Goal: Information Seeking & Learning: Learn about a topic

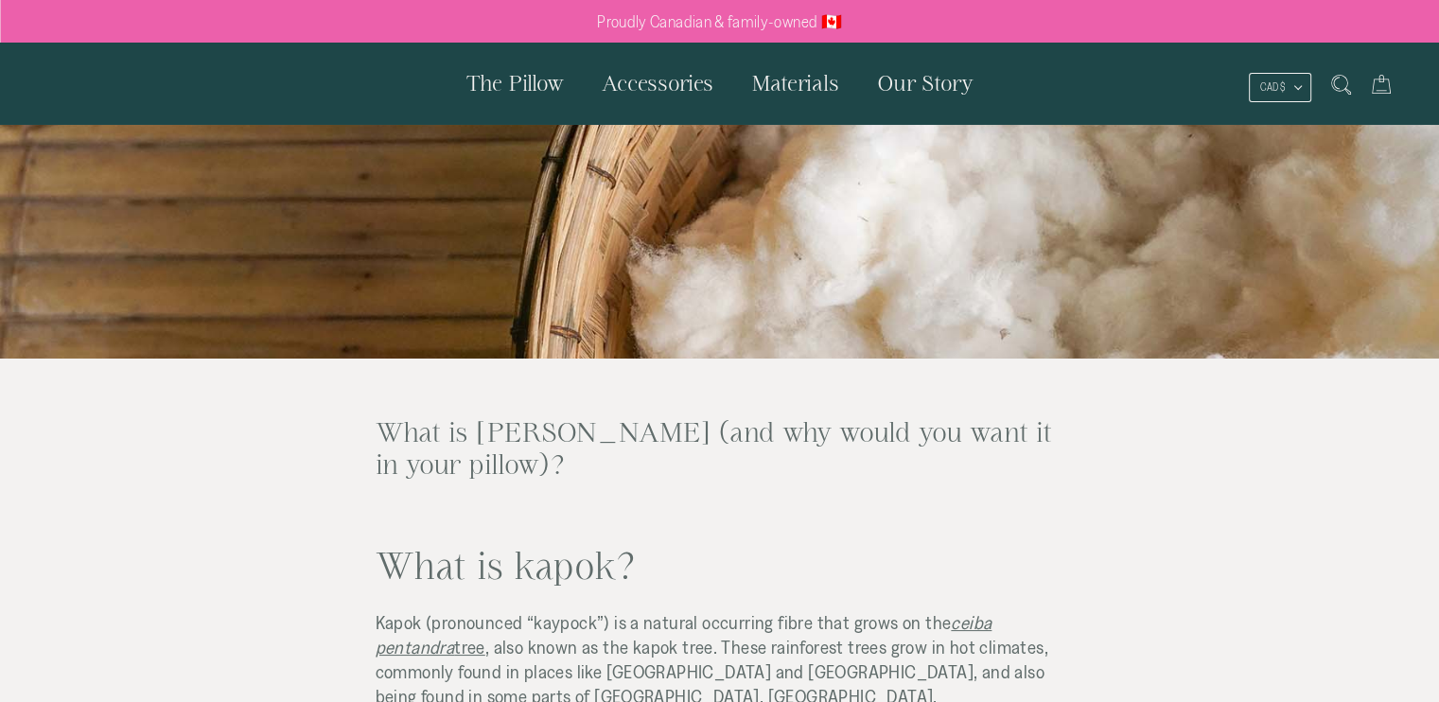
click at [530, 79] on span "The Pillow" at bounding box center [514, 83] width 97 height 24
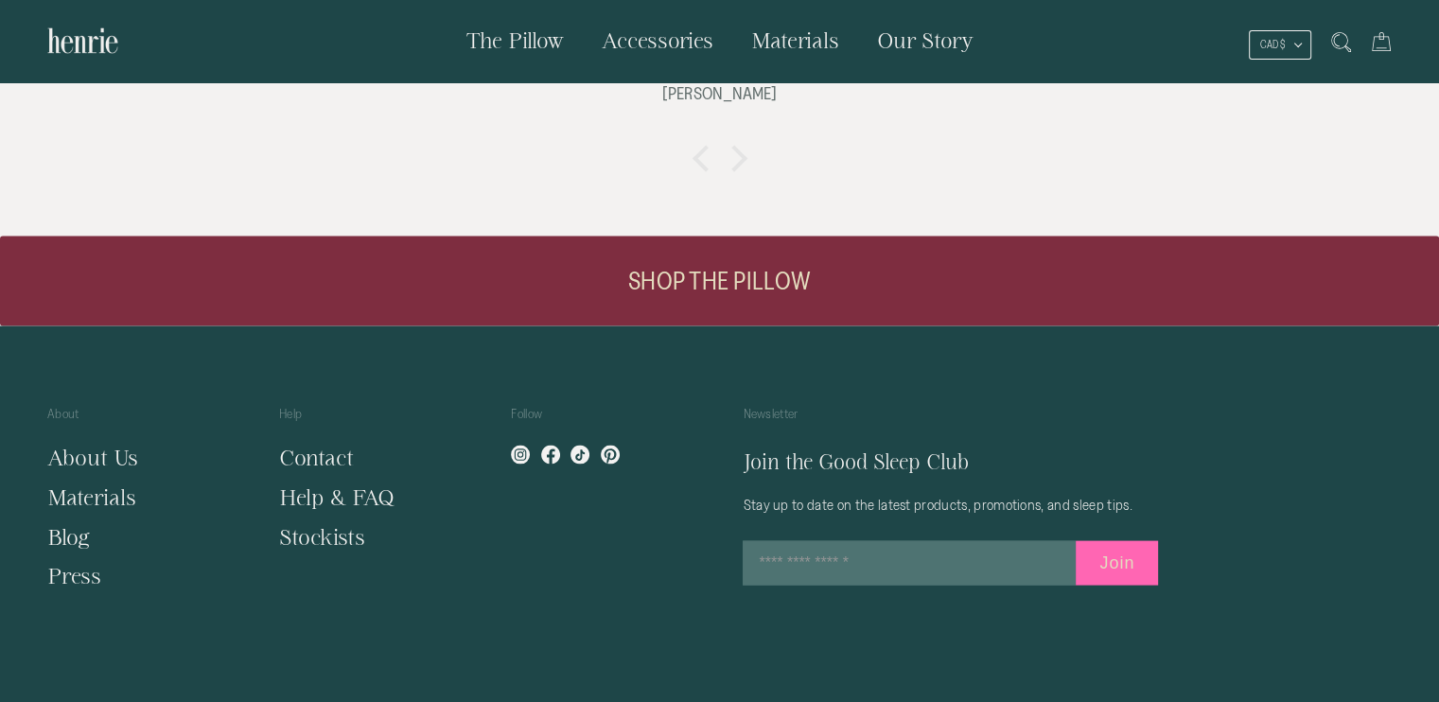
scroll to position [3736, 0]
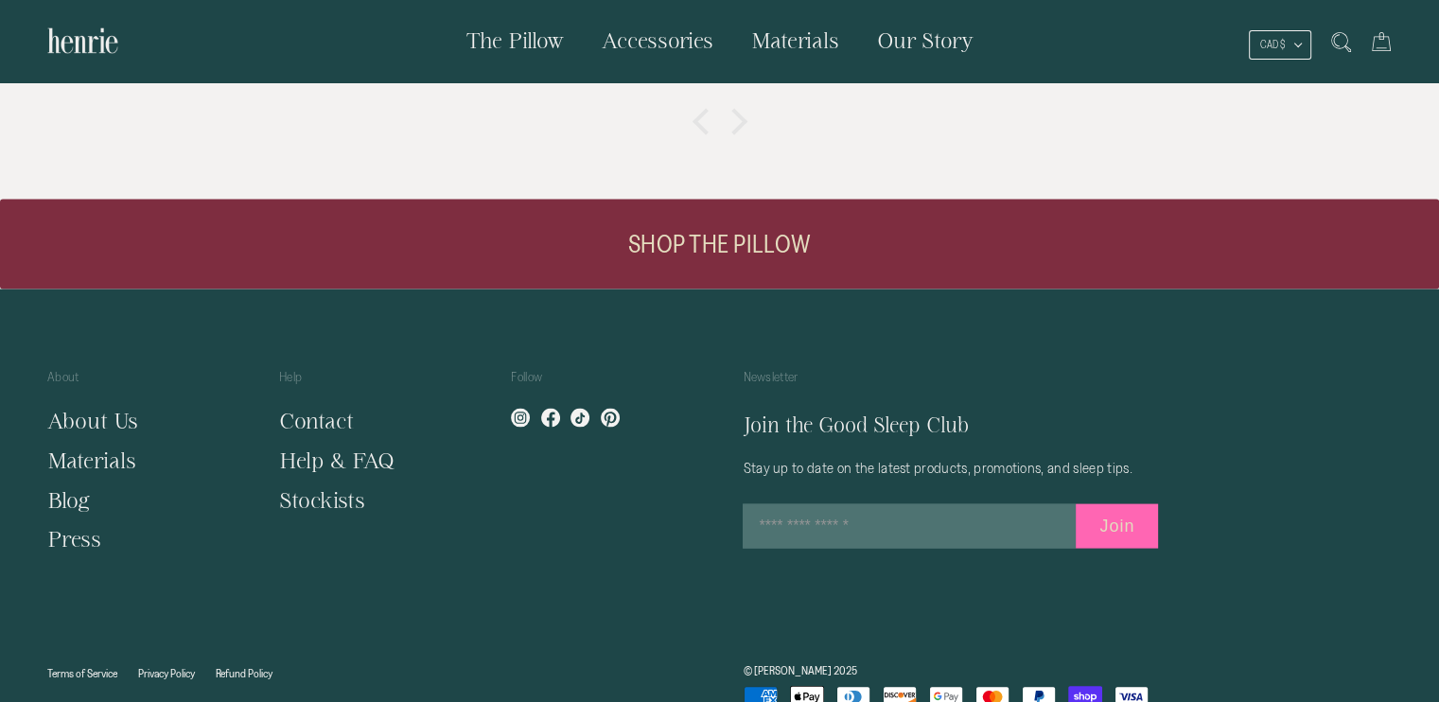
click at [102, 409] on link "About Us" at bounding box center [92, 421] width 91 height 24
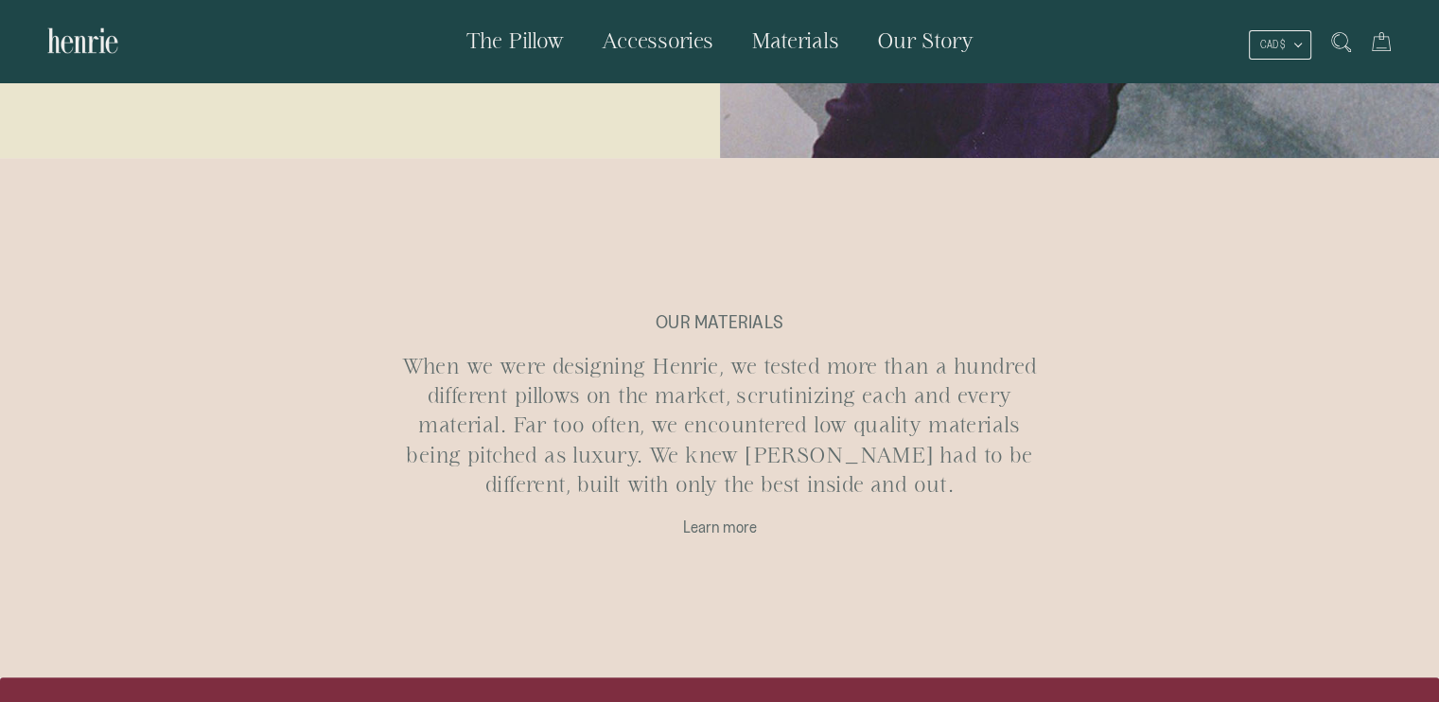
scroll to position [1647, 0]
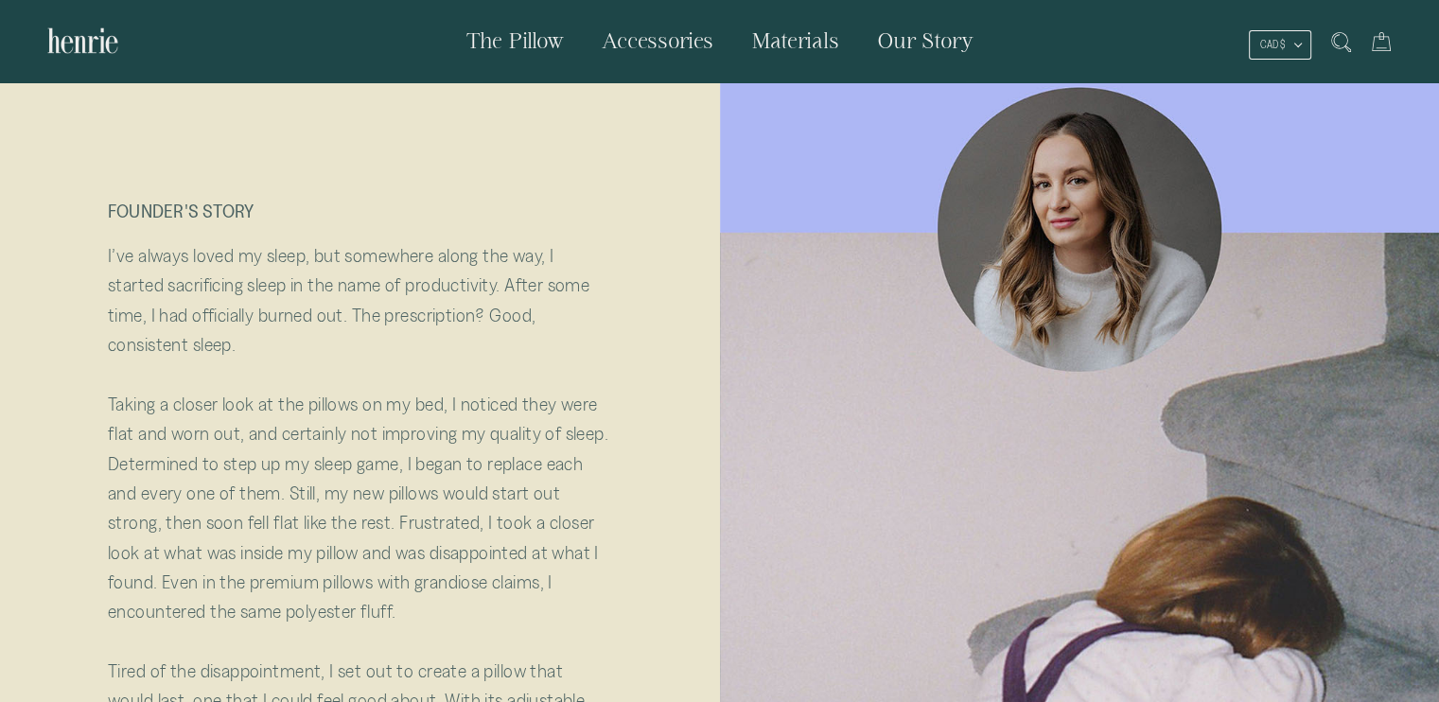
scroll to position [284, 0]
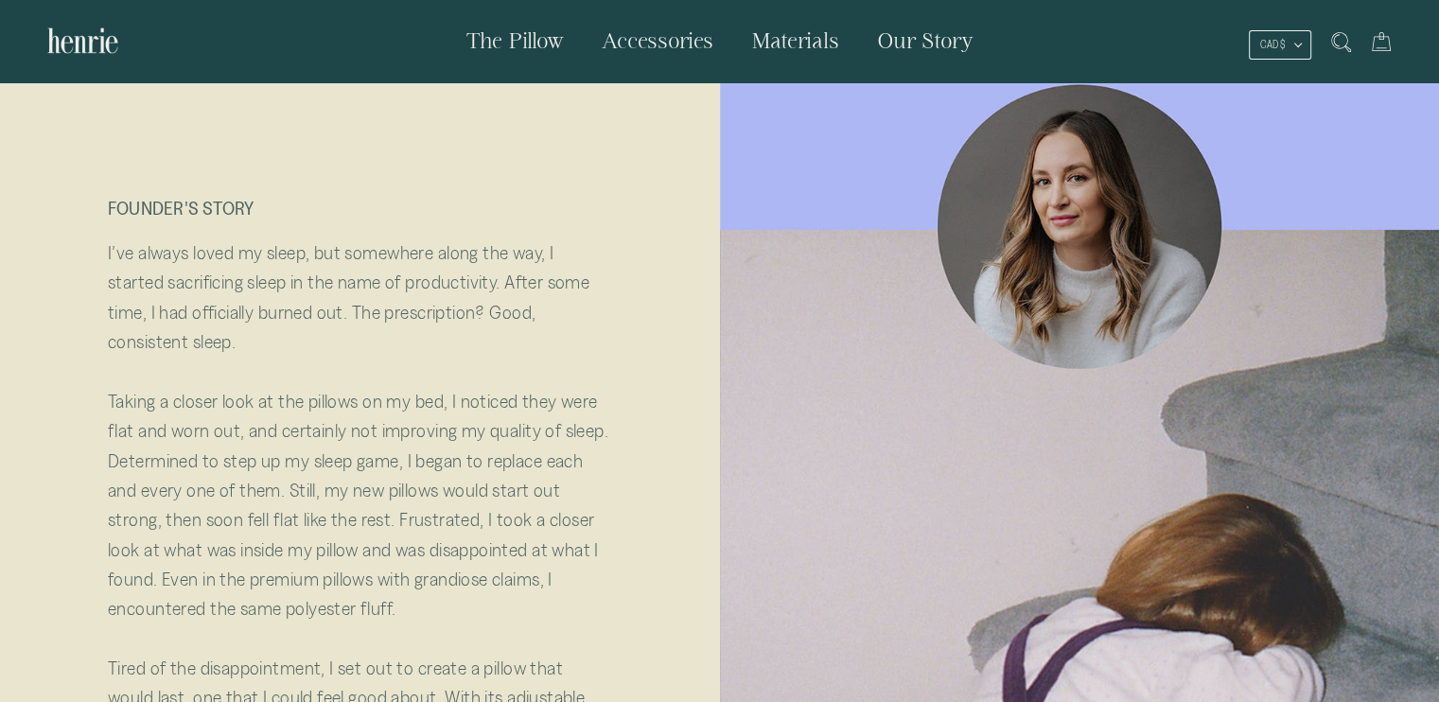
click at [1277, 44] on button "CAD $" at bounding box center [1280, 44] width 62 height 29
